Goal: Task Accomplishment & Management: Manage account settings

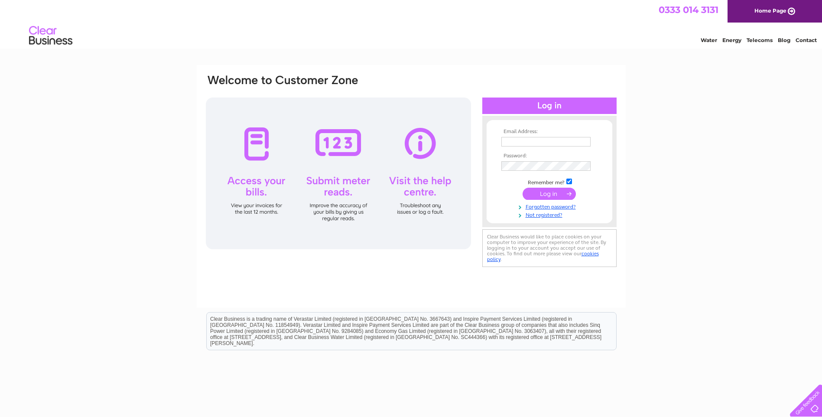
type input "[PERSON_NAME][EMAIL_ADDRESS][PERSON_NAME][DOMAIN_NAME]"
click at [559, 191] on input "submit" at bounding box center [548, 194] width 53 height 12
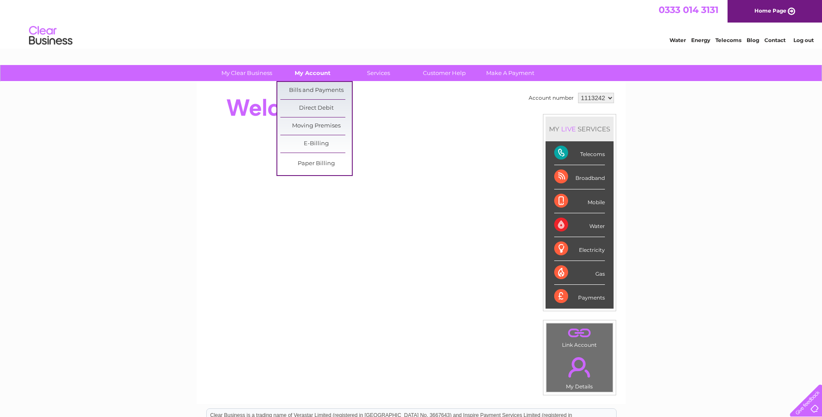
click at [309, 73] on link "My Account" at bounding box center [312, 73] width 71 height 16
click at [313, 86] on link "Bills and Payments" at bounding box center [315, 90] width 71 height 17
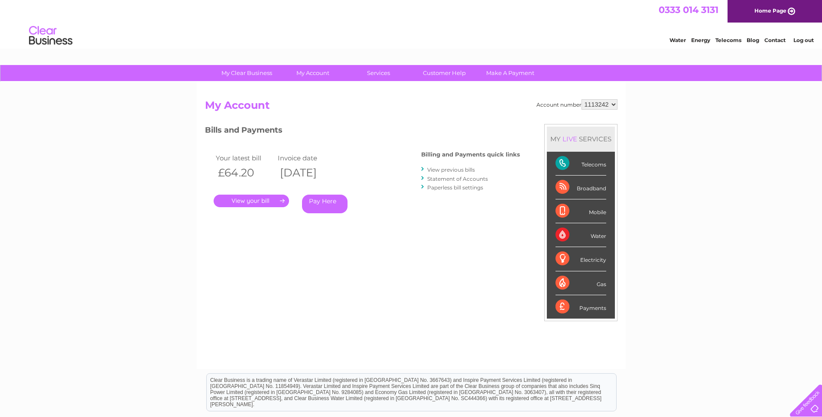
click at [248, 205] on link "." at bounding box center [251, 201] width 75 height 13
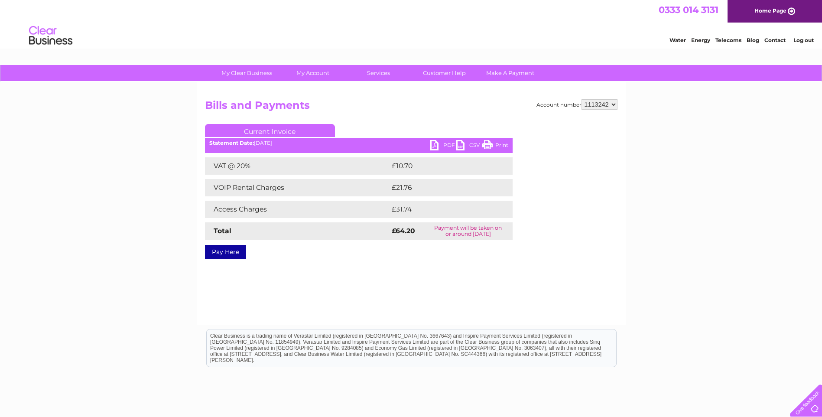
click at [431, 145] on link "PDF" at bounding box center [443, 146] width 26 height 13
